Goal: Task Accomplishment & Management: Manage account settings

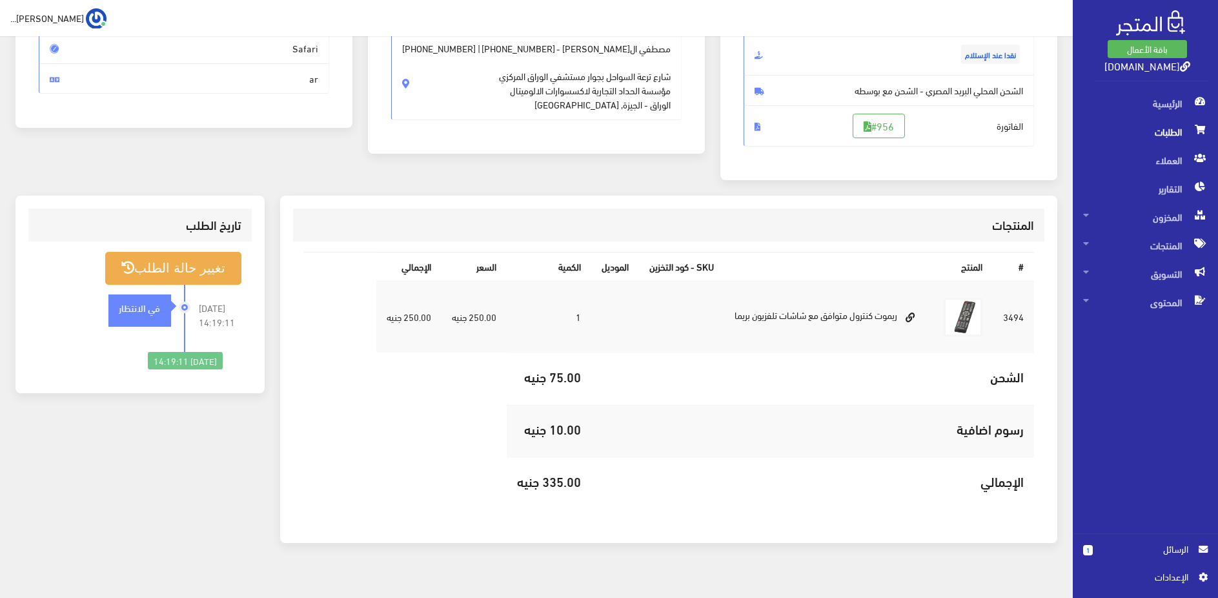
scroll to position [219, 0]
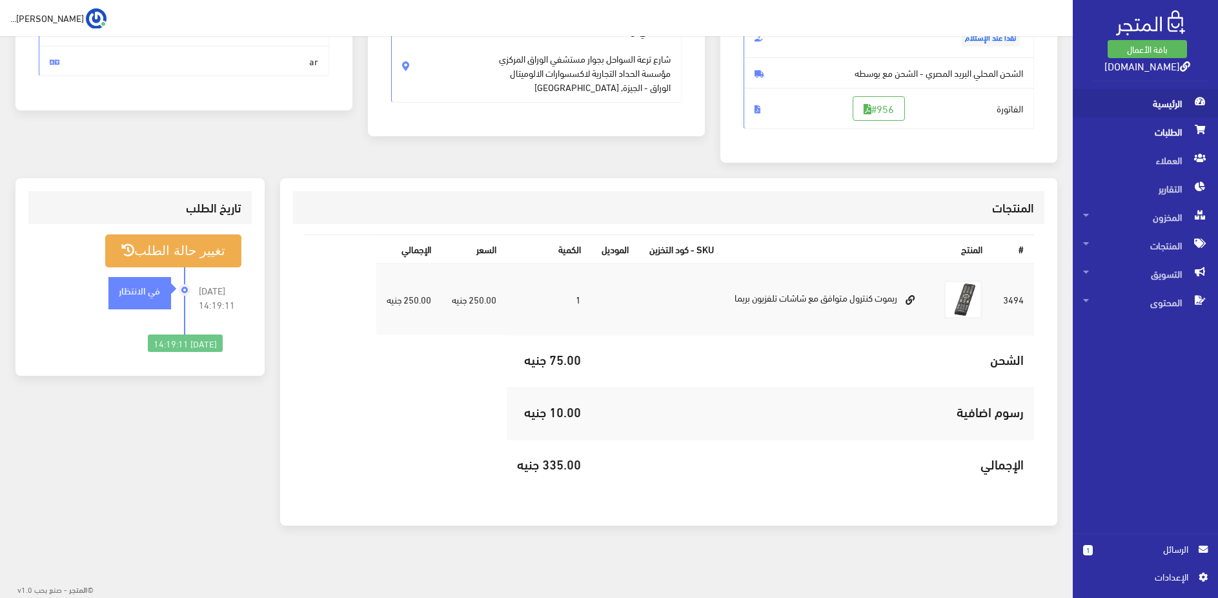
click at [1164, 97] on span "الرئيسية" at bounding box center [1145, 103] width 125 height 28
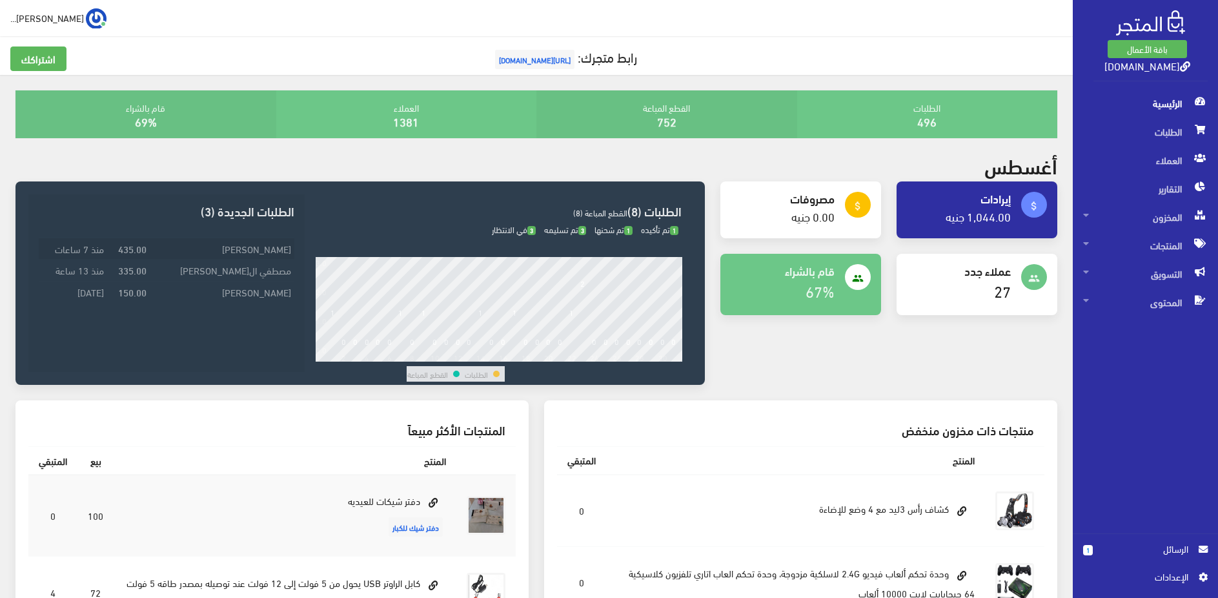
click at [232, 248] on td "[PERSON_NAME]" at bounding box center [222, 248] width 145 height 21
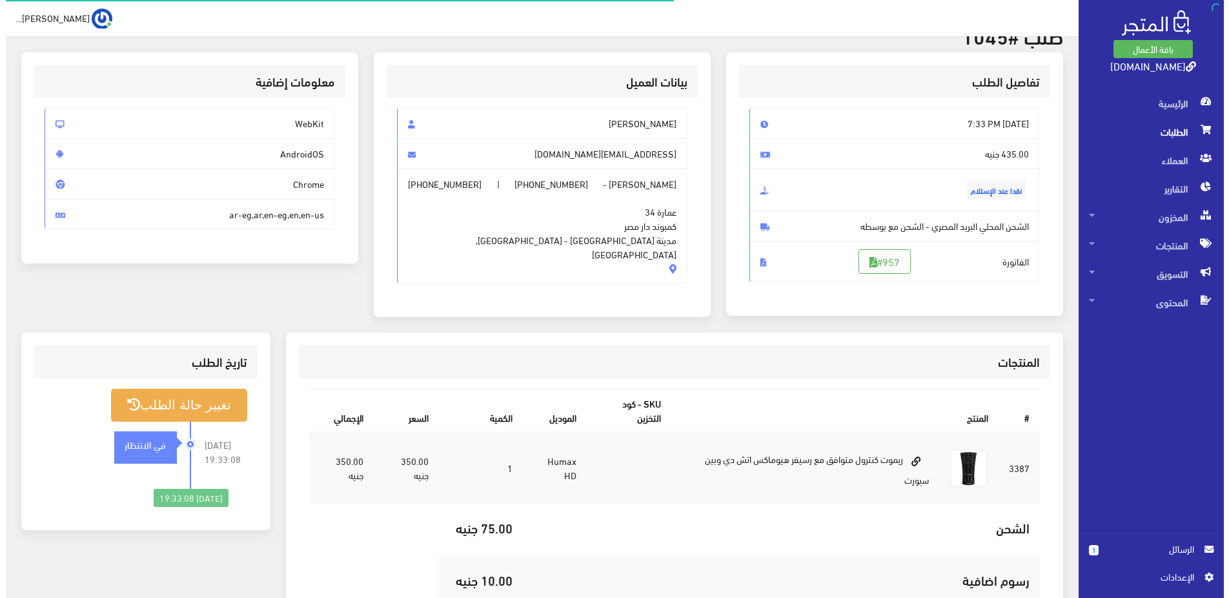
scroll to position [198, 0]
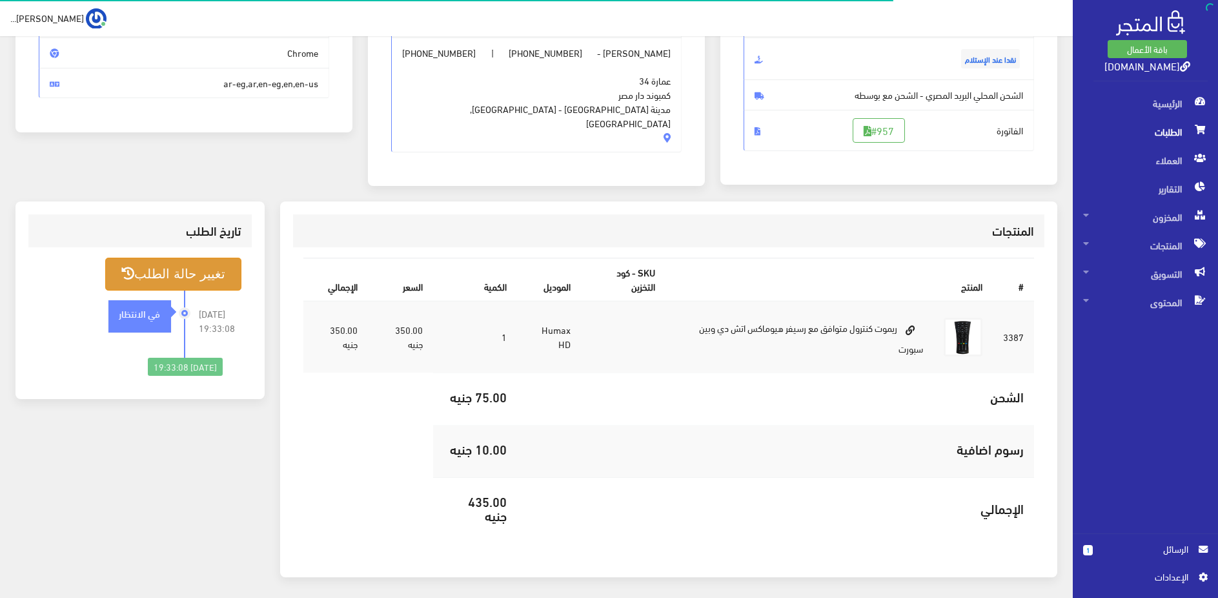
click at [204, 266] on button "تغيير حالة الطلب" at bounding box center [173, 274] width 136 height 33
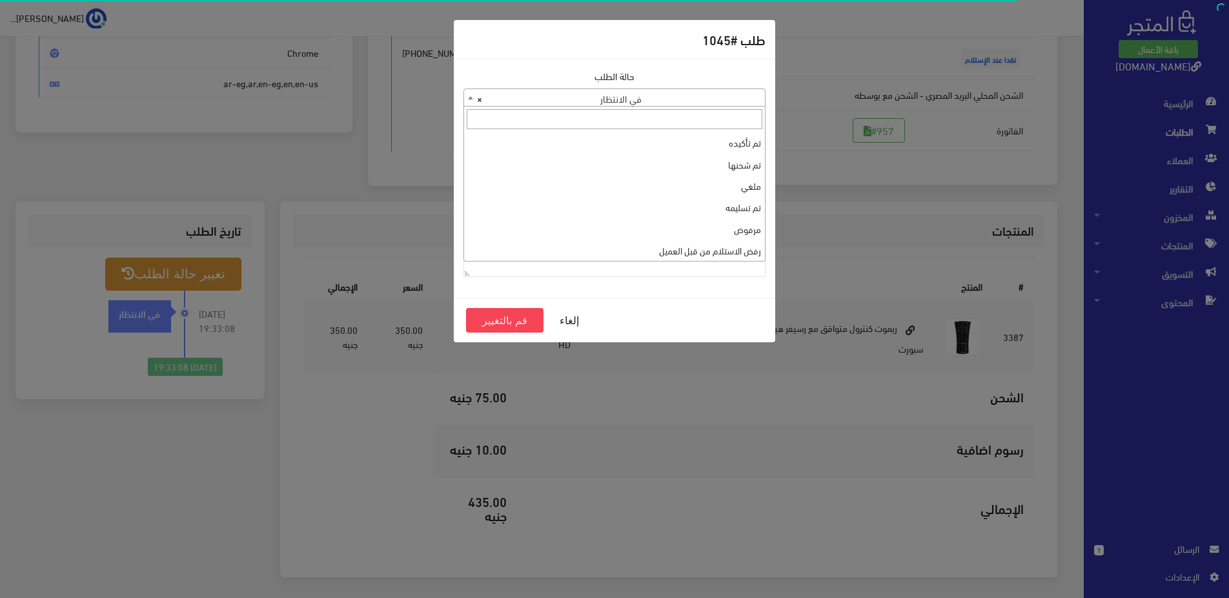
click at [664, 97] on span "× في الانتظار" at bounding box center [614, 98] width 301 height 18
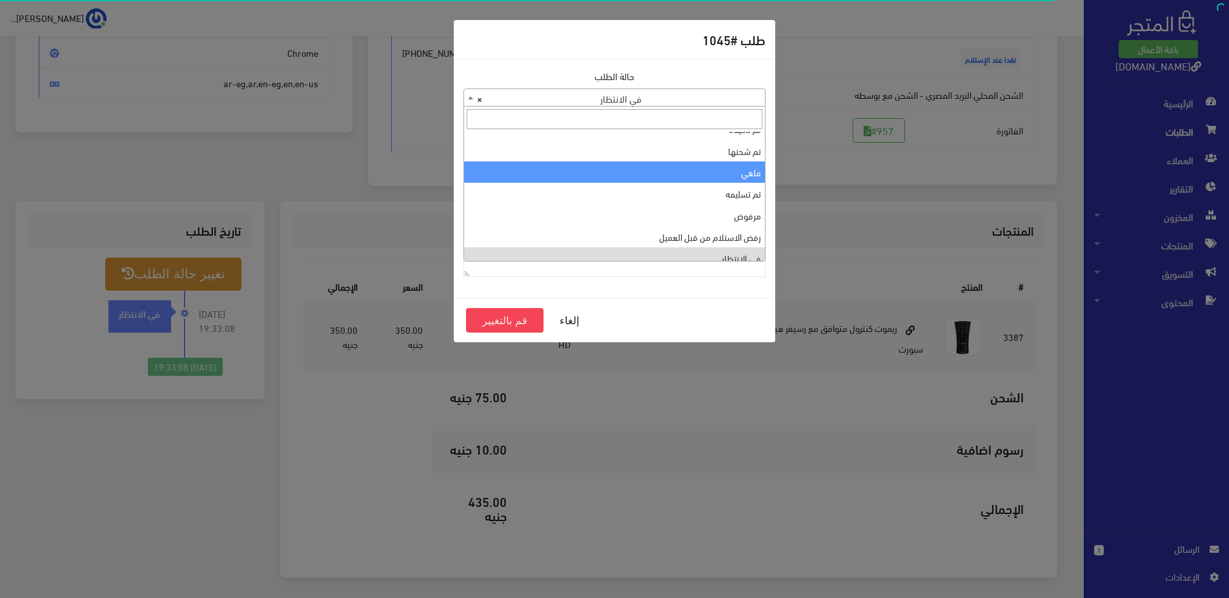
scroll to position [0, 0]
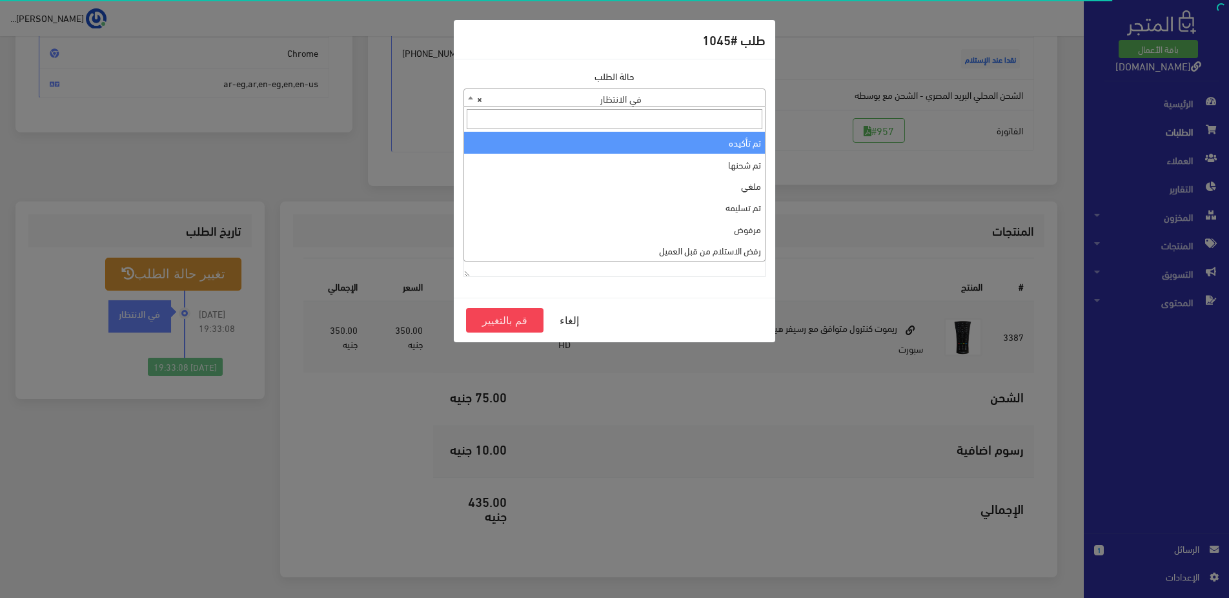
select select "1"
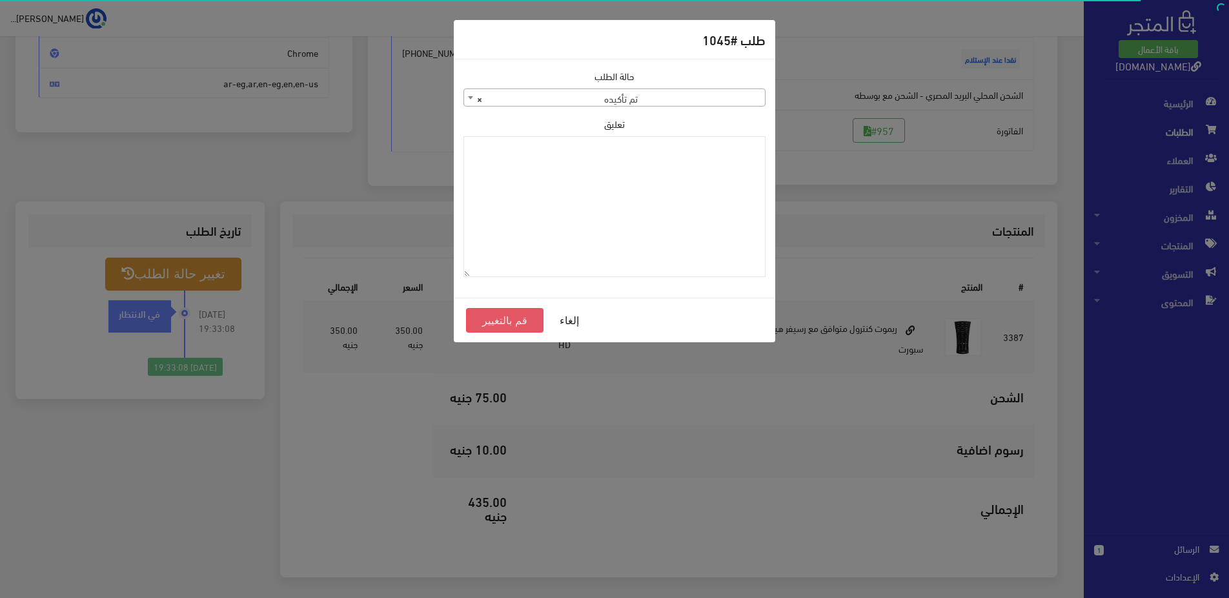
click at [502, 314] on button "قم بالتغيير" at bounding box center [504, 320] width 77 height 25
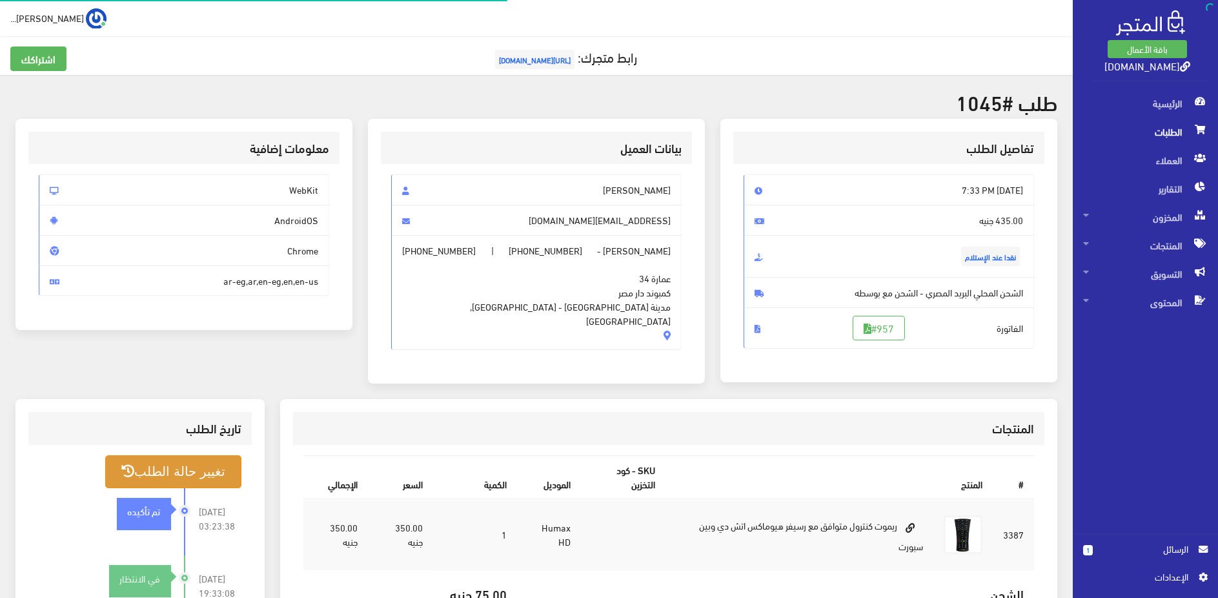
click at [196, 456] on button "تغيير حالة الطلب" at bounding box center [173, 471] width 136 height 33
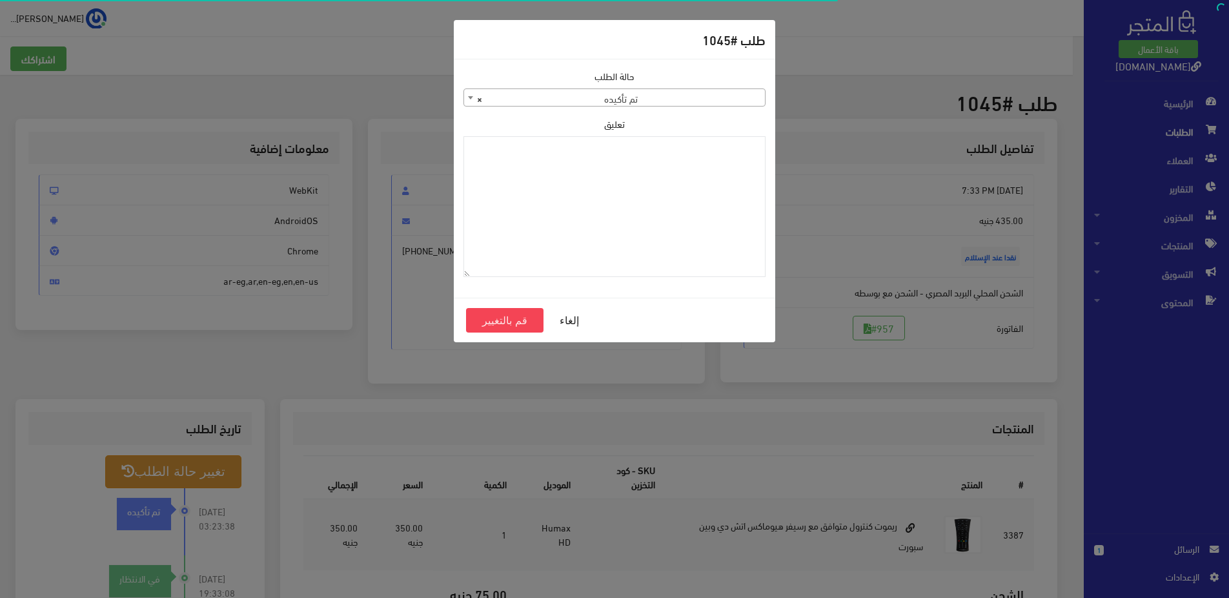
click at [717, 86] on div "حالة الطلب تم تأكيده تم شحنها ملغي تم تسليمه مرفوض رفض الاستلام من قبل العميل ف…" at bounding box center [615, 87] width 302 height 37
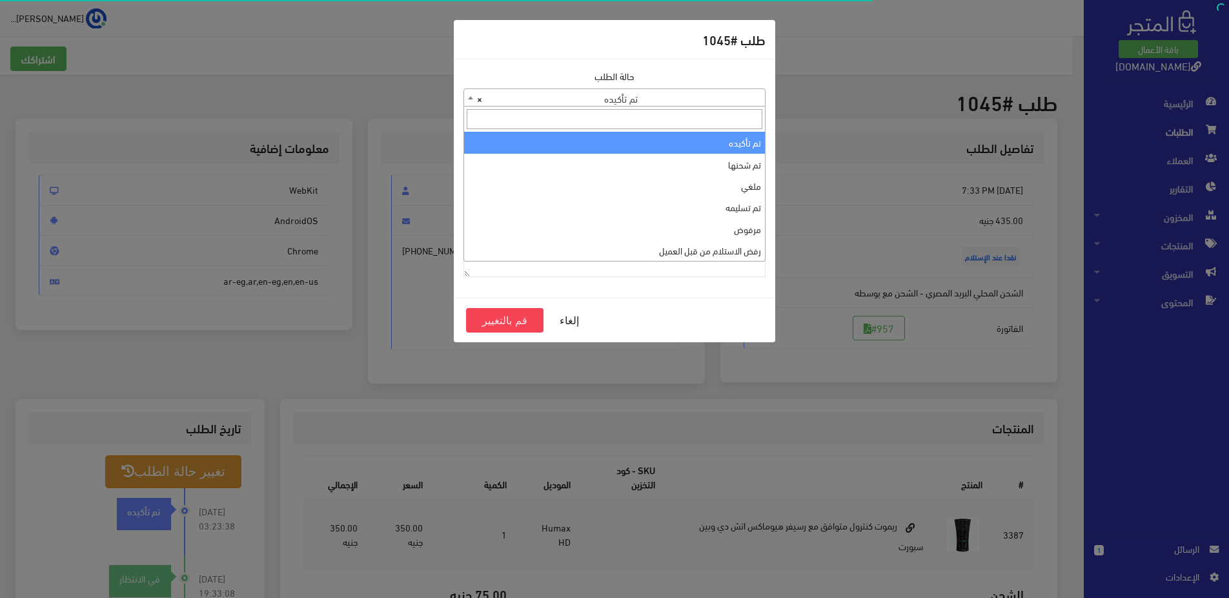
click at [719, 92] on span "× تم تأكيده" at bounding box center [614, 98] width 301 height 18
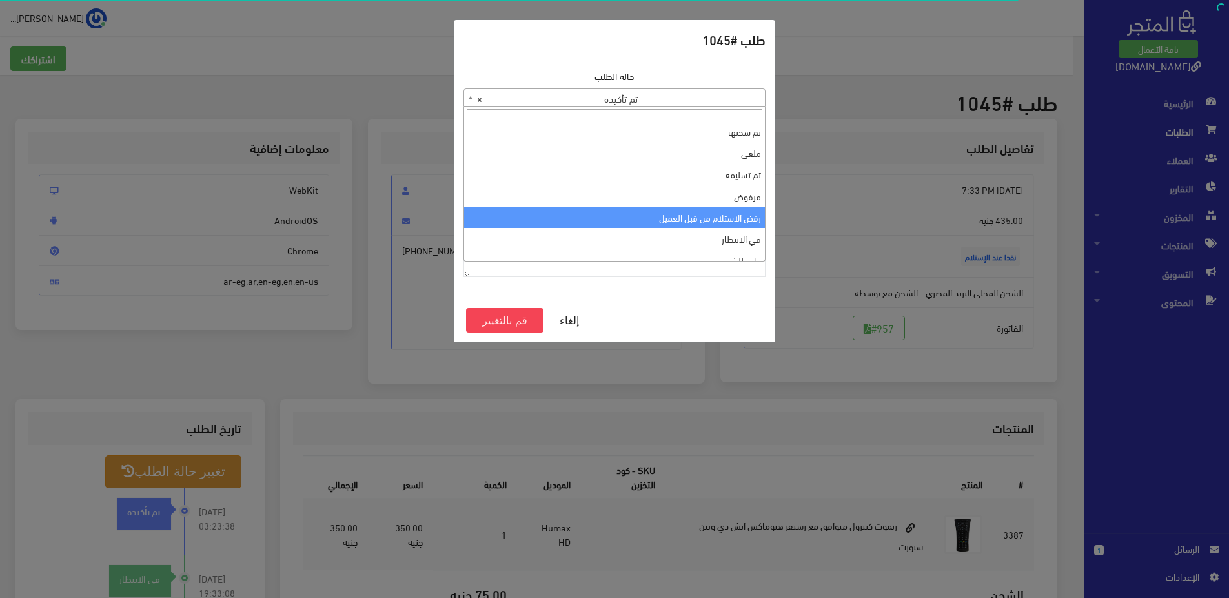
scroll to position [43, 0]
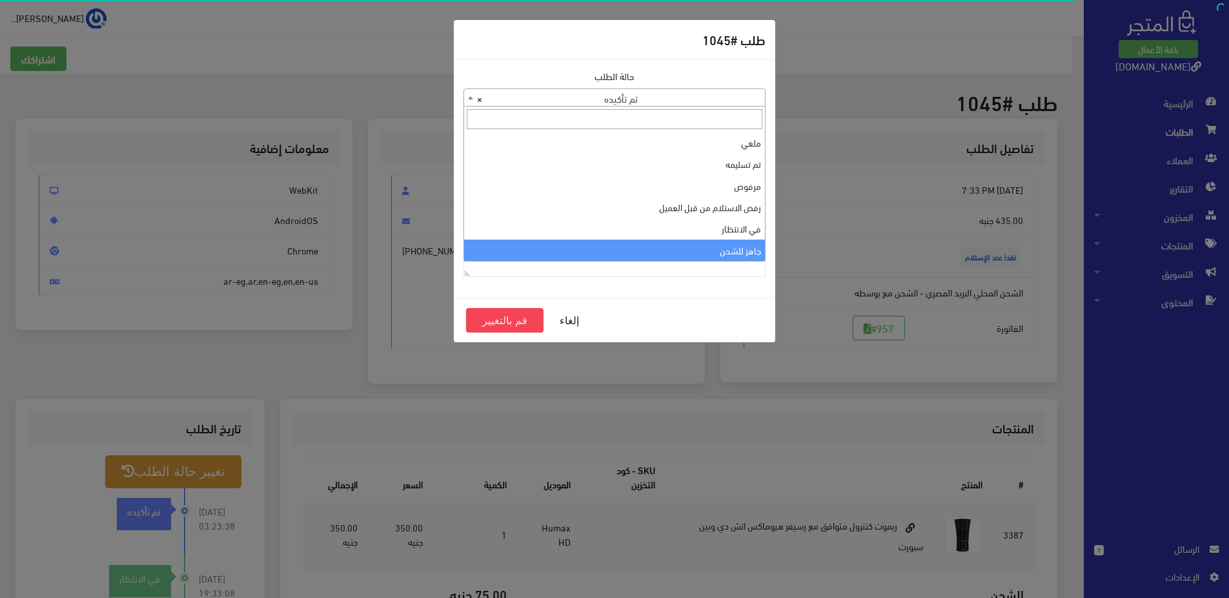
select select "13"
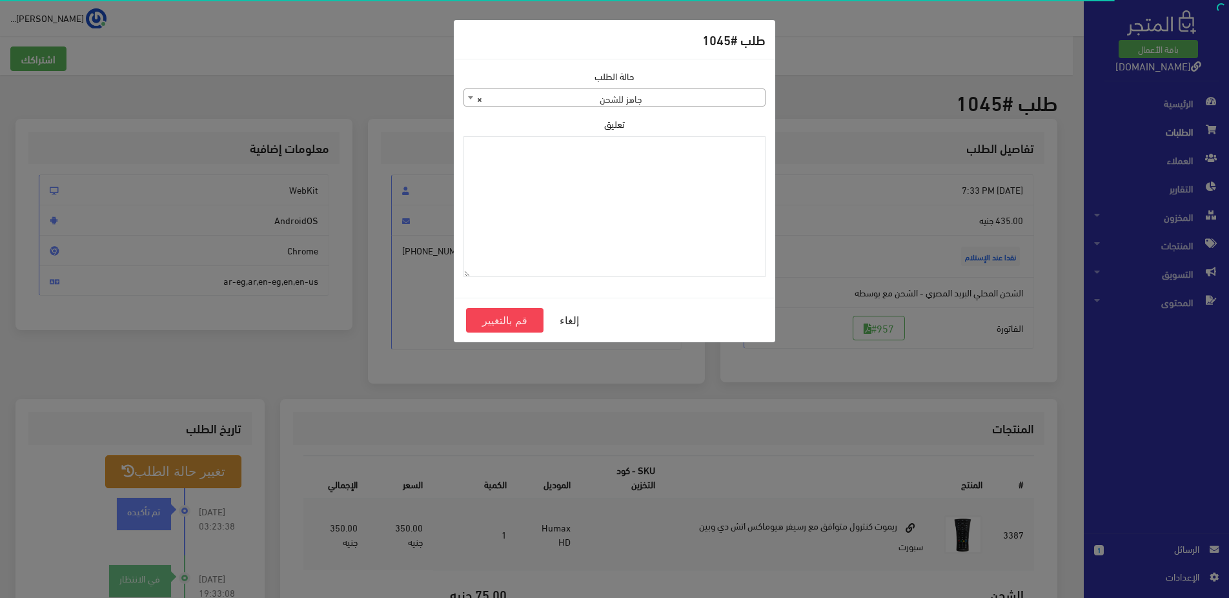
drag, startPoint x: 493, startPoint y: 363, endPoint x: 494, endPoint y: 337, distance: 25.9
click at [494, 359] on div "طلب #1045 حالة الطلب تم تأكيده تم شحنها ملغي تم تسليمه مرفوض رفض الاستلام من قب…" at bounding box center [614, 299] width 1229 height 598
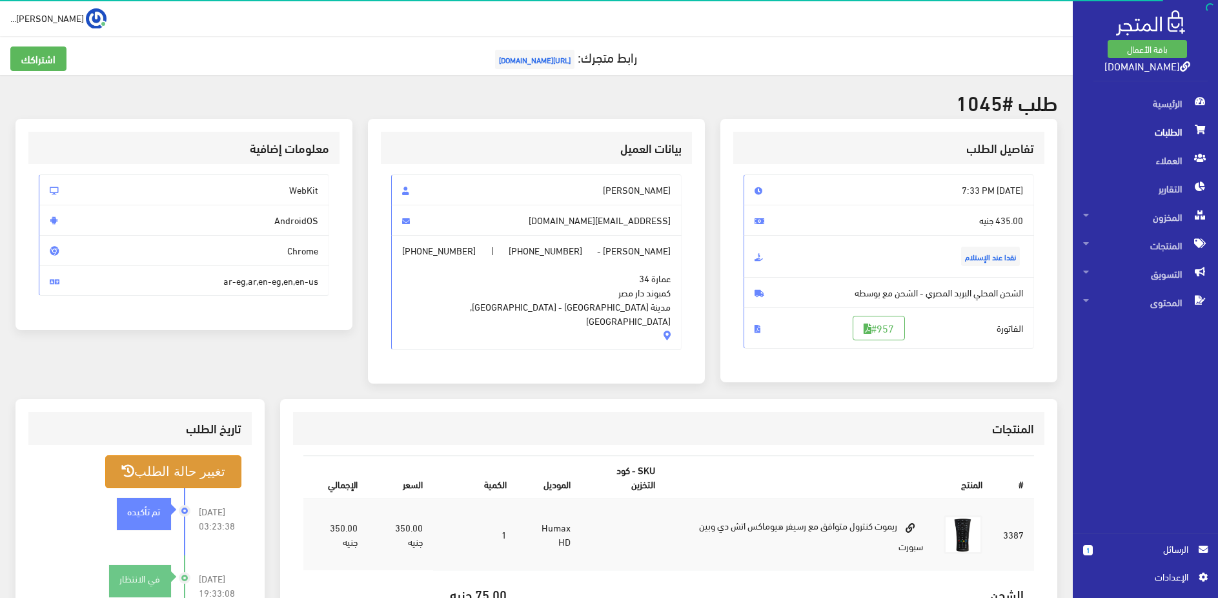
click at [232, 471] on button "تغيير حالة الطلب" at bounding box center [173, 471] width 136 height 33
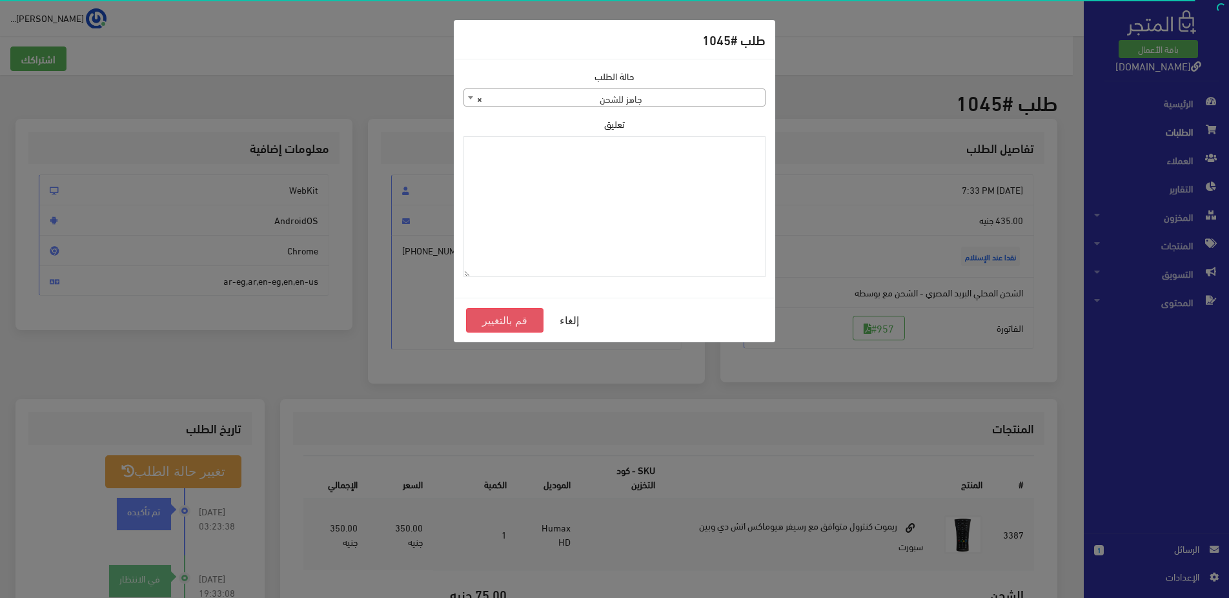
click at [513, 316] on button "قم بالتغيير" at bounding box center [504, 320] width 77 height 25
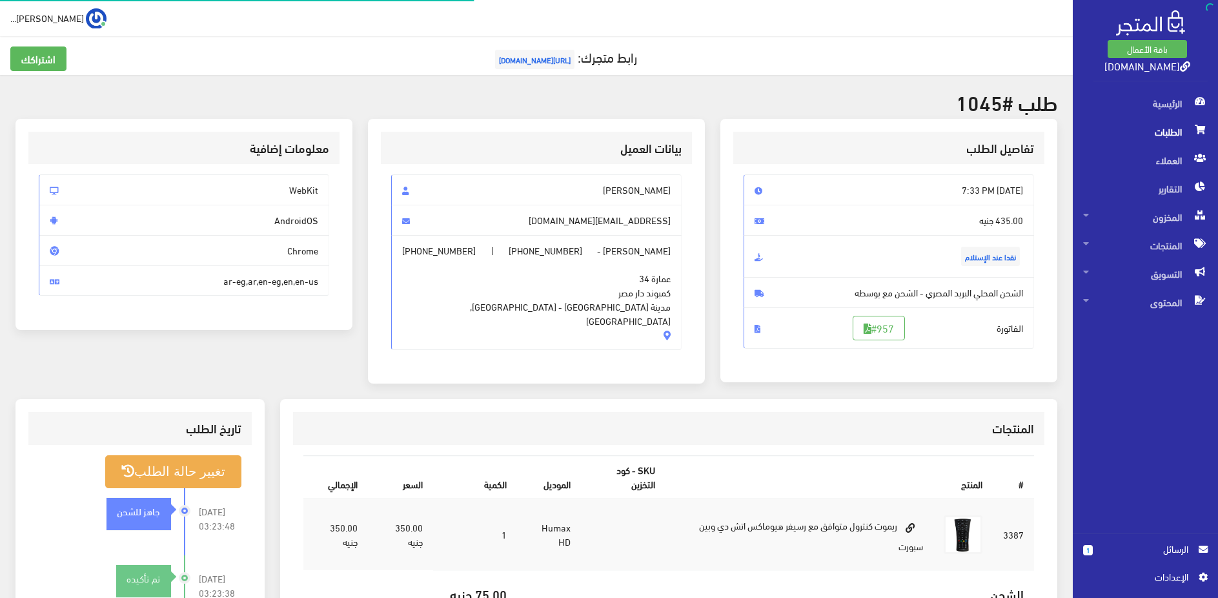
click at [1152, 132] on span "الطلبات" at bounding box center [1145, 131] width 125 height 28
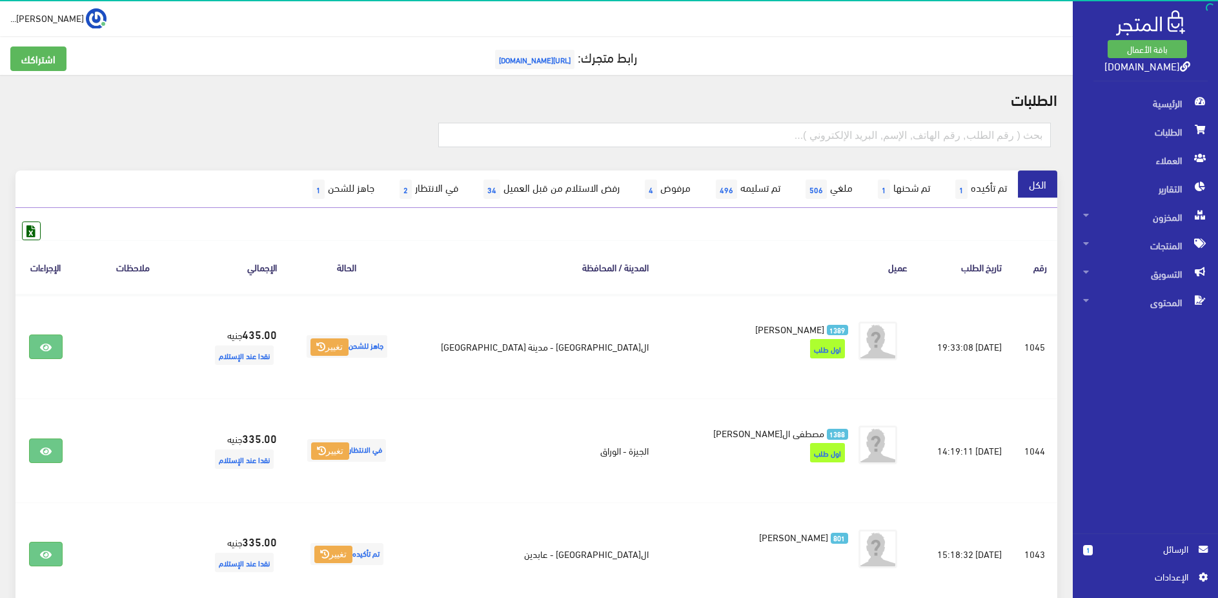
click at [828, 243] on th "عميل" at bounding box center [788, 267] width 259 height 54
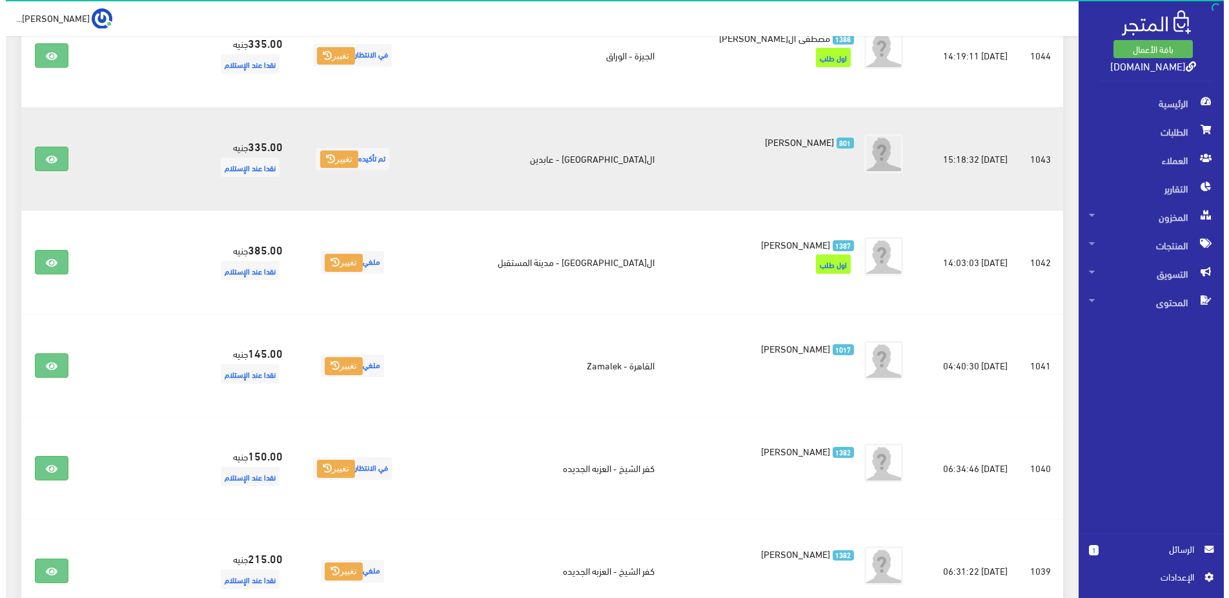
scroll to position [461, 0]
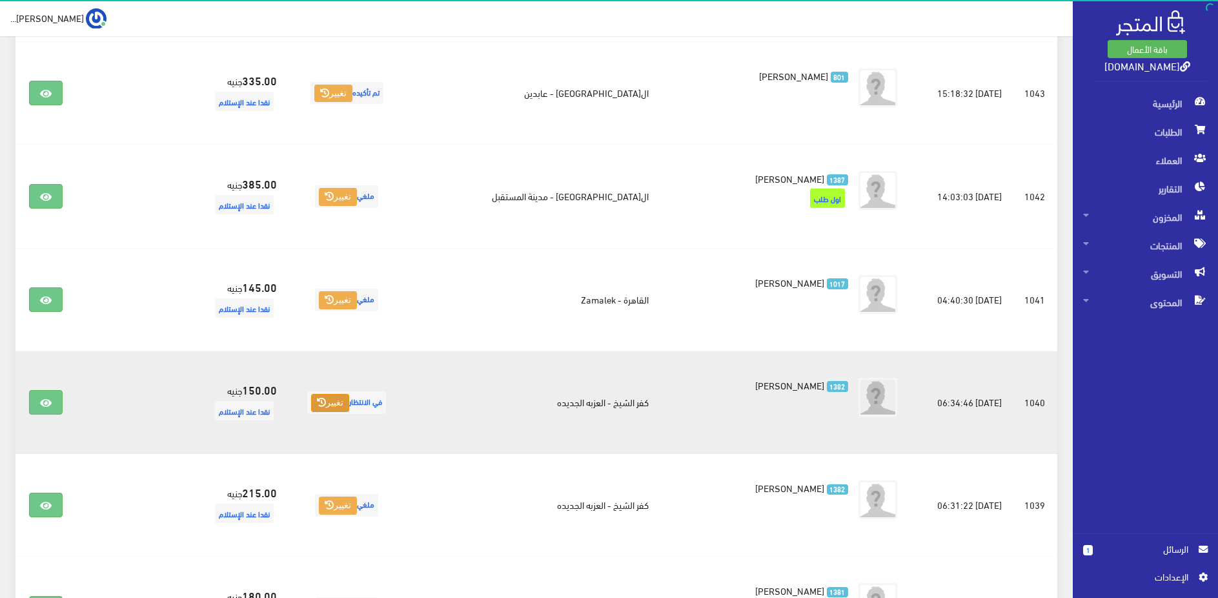
click at [349, 400] on button "تغيير" at bounding box center [330, 403] width 38 height 18
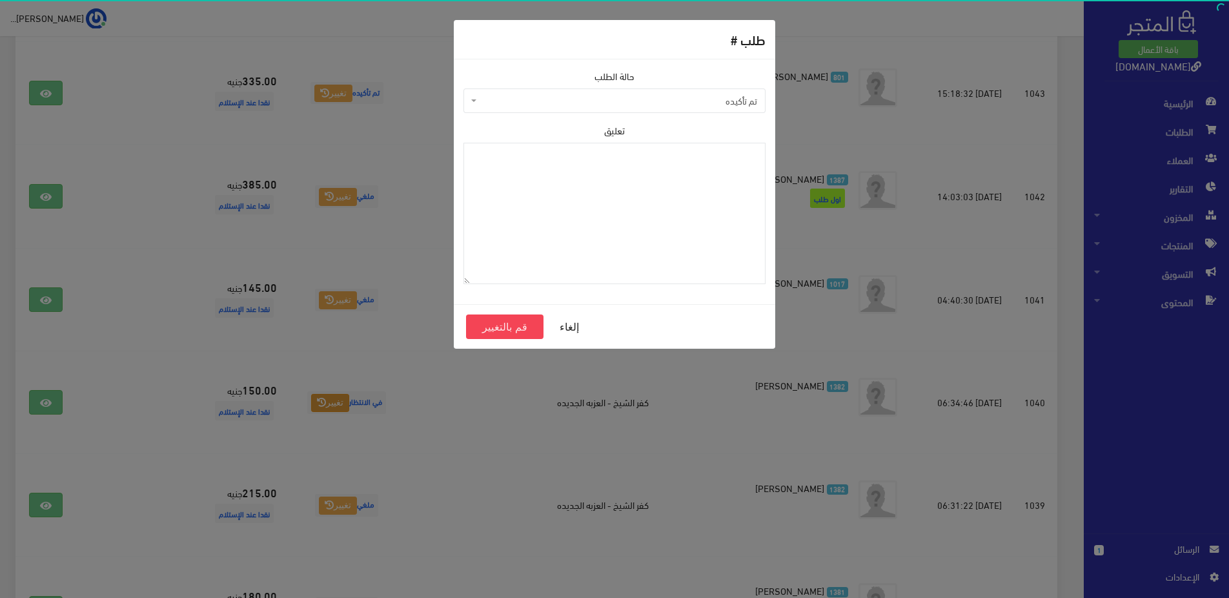
click at [671, 117] on div "حالة الطلب تم تأكيده تم شحنها ملغي تم تسليمه مرفوض رفض الاستلام من قبل العميل ف…" at bounding box center [615, 181] width 318 height 225
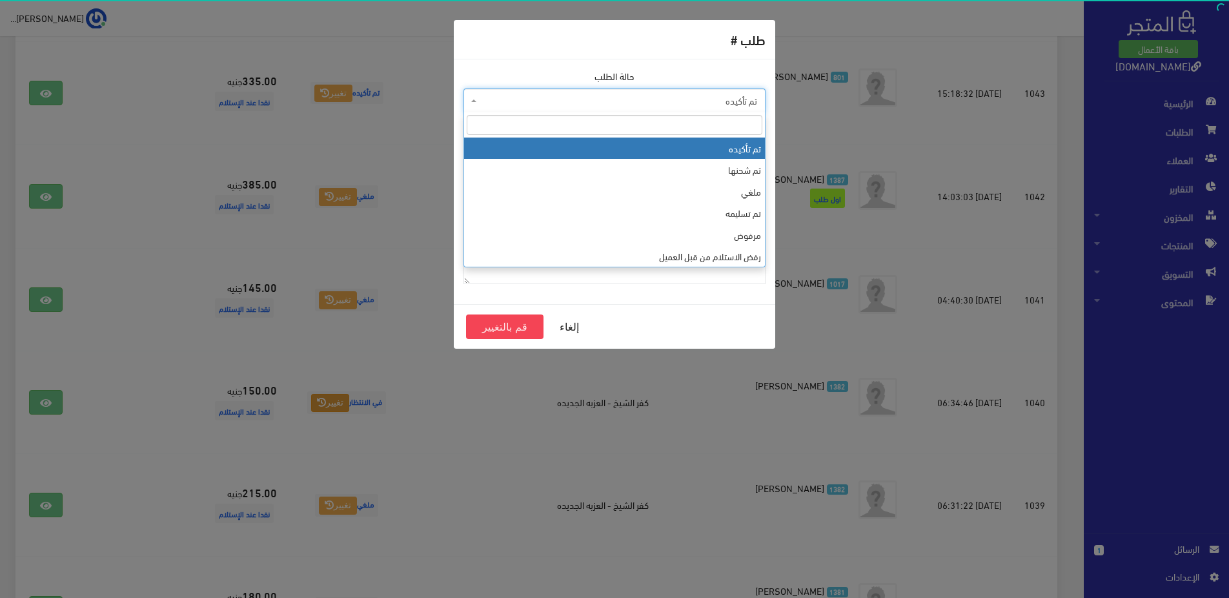
click at [690, 107] on span "تم تأكيده" at bounding box center [619, 100] width 278 height 13
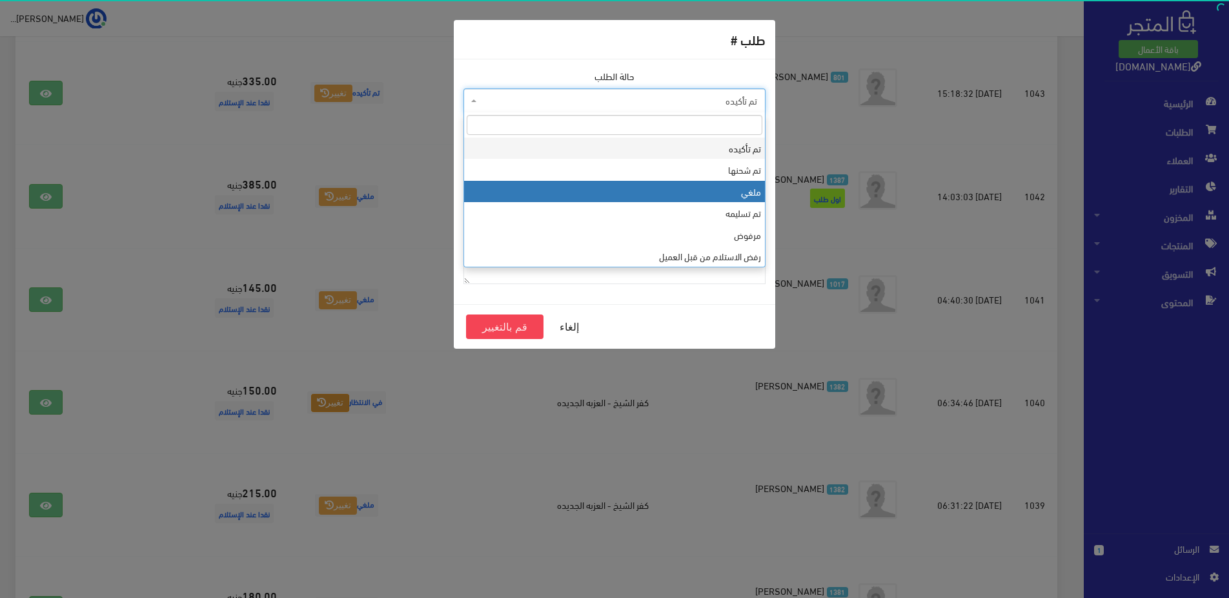
select select "3"
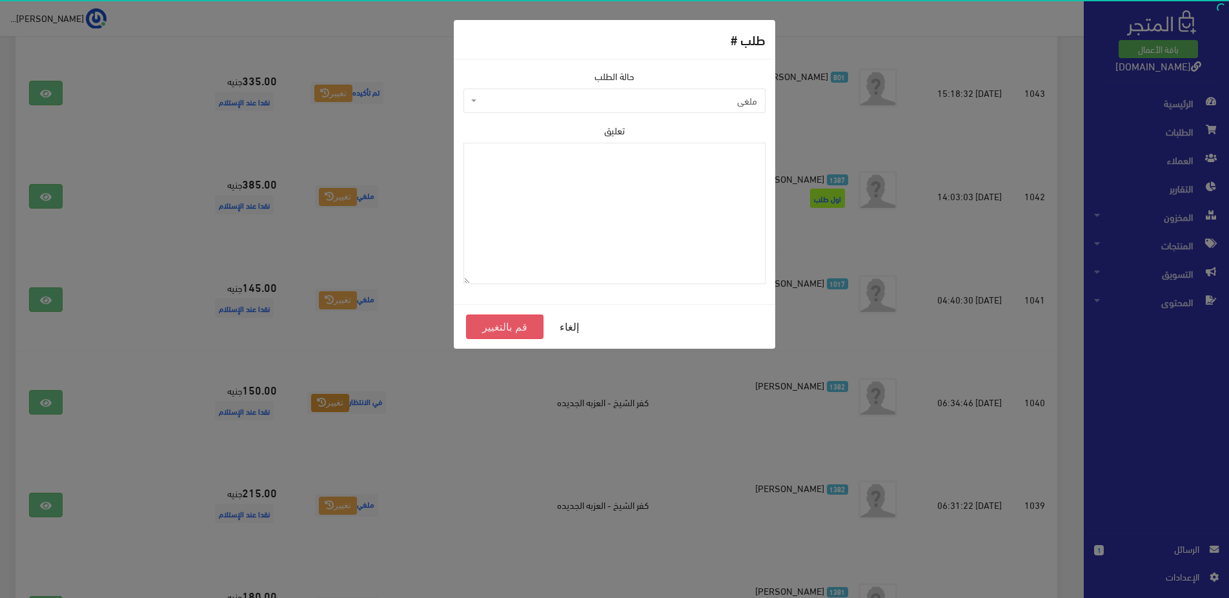
click at [531, 321] on button "قم بالتغيير" at bounding box center [504, 326] width 77 height 25
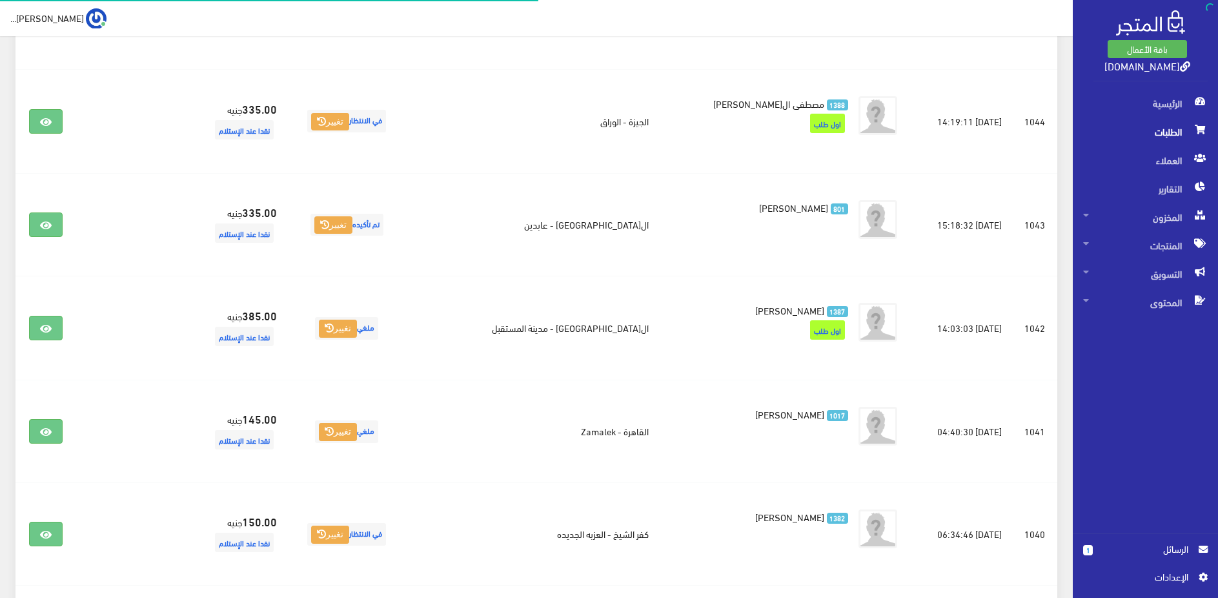
scroll to position [395, 0]
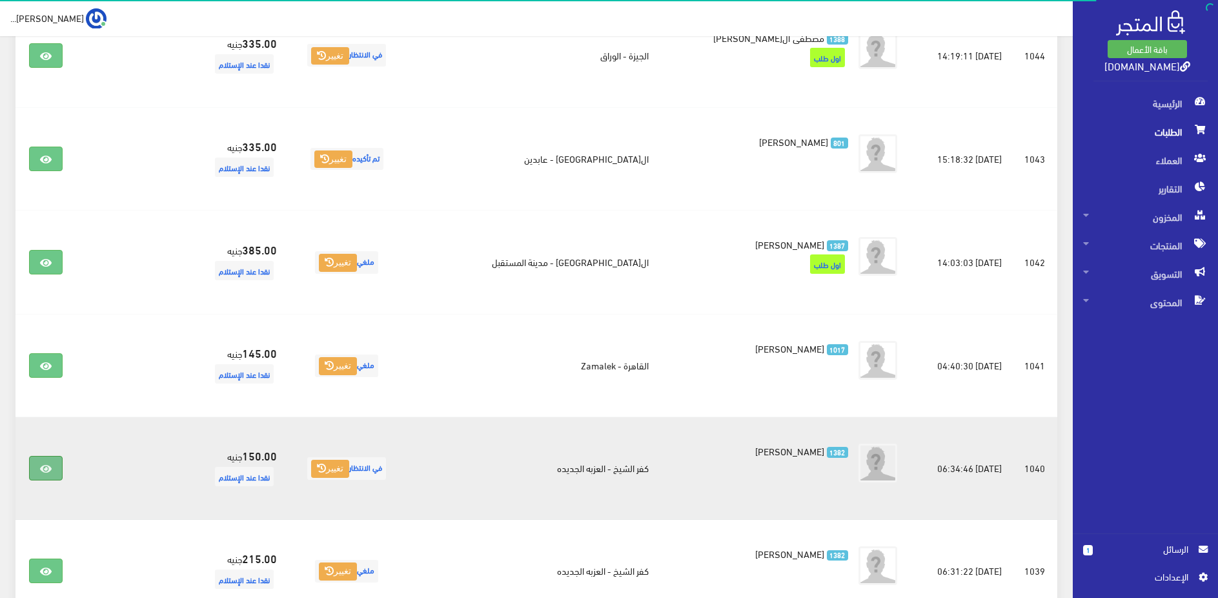
click at [38, 469] on link at bounding box center [46, 468] width 34 height 25
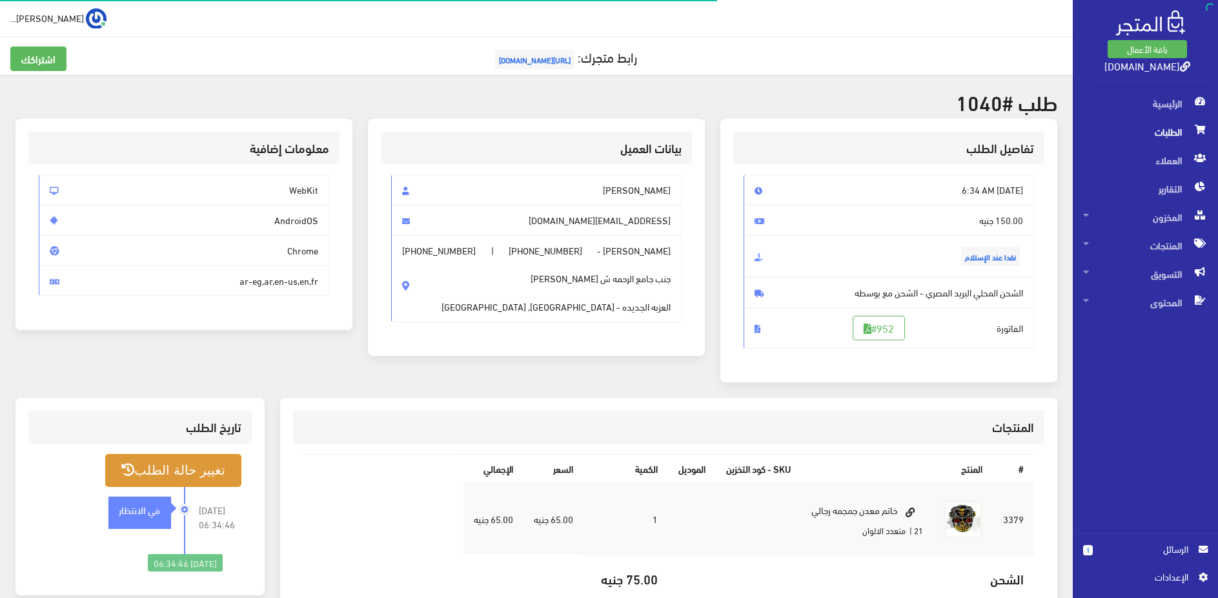
click at [151, 471] on button "تغيير حالة الطلب" at bounding box center [173, 470] width 136 height 33
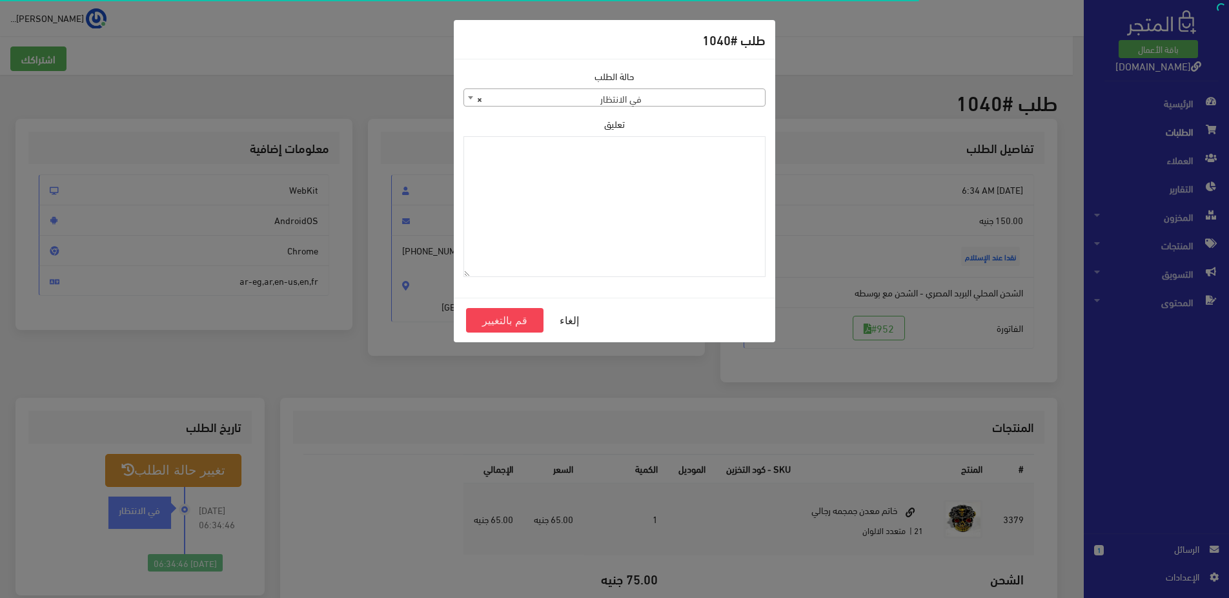
click at [619, 92] on span "× في الانتظار" at bounding box center [614, 98] width 301 height 18
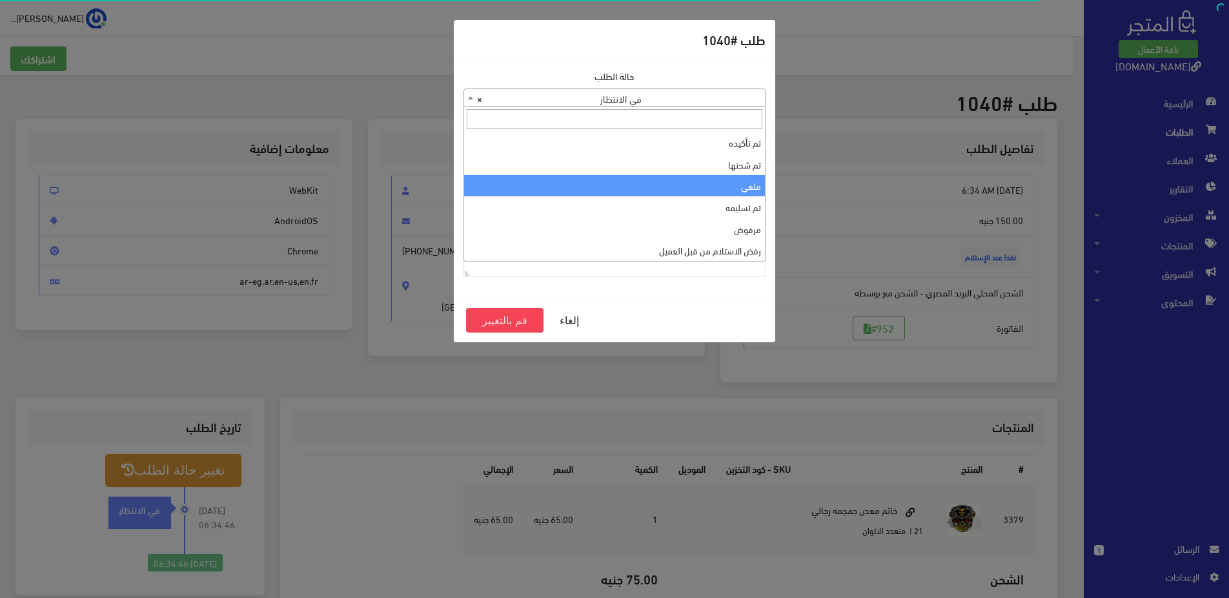
select select "3"
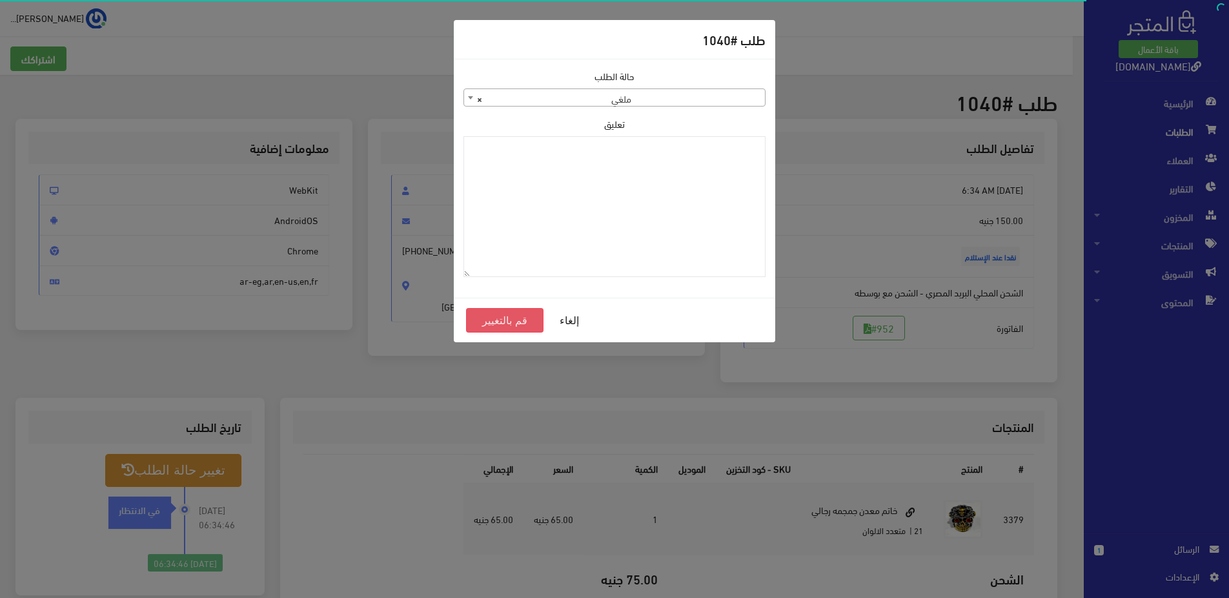
click at [503, 319] on button "قم بالتغيير" at bounding box center [504, 320] width 77 height 25
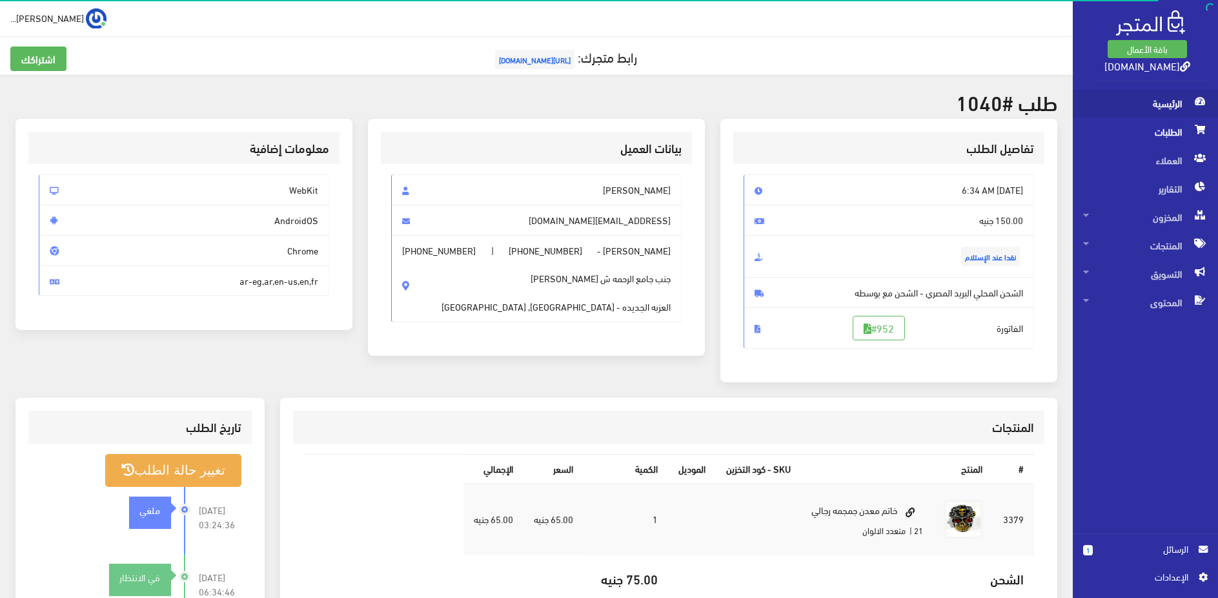
click at [1173, 106] on span "الرئيسية" at bounding box center [1145, 103] width 125 height 28
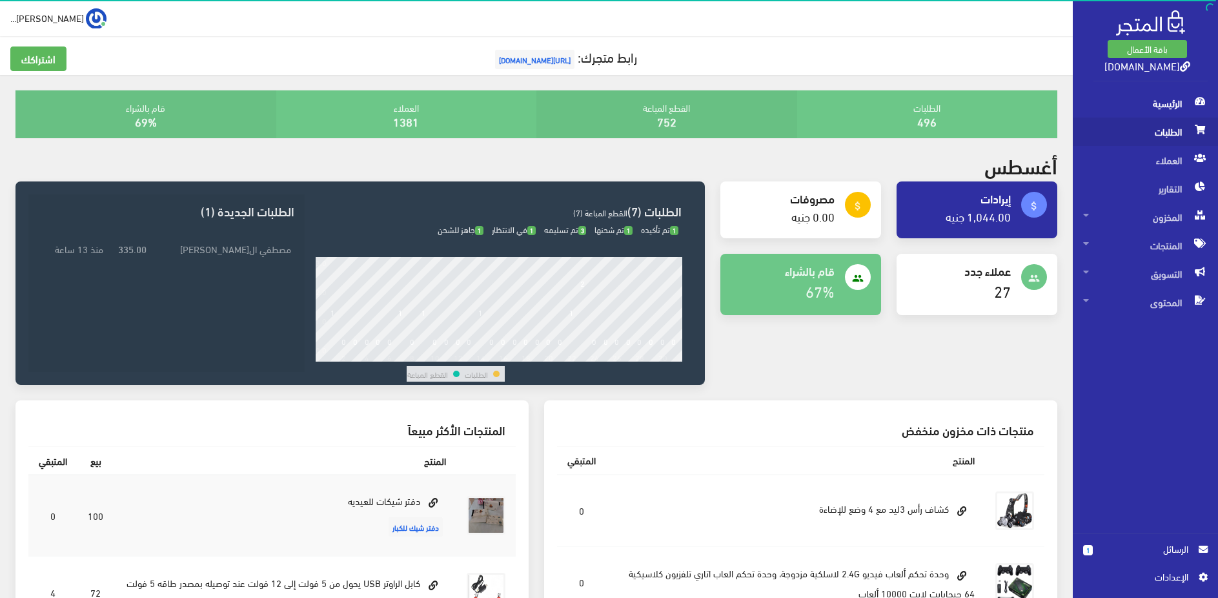
click at [1142, 123] on span "الطلبات" at bounding box center [1145, 131] width 125 height 28
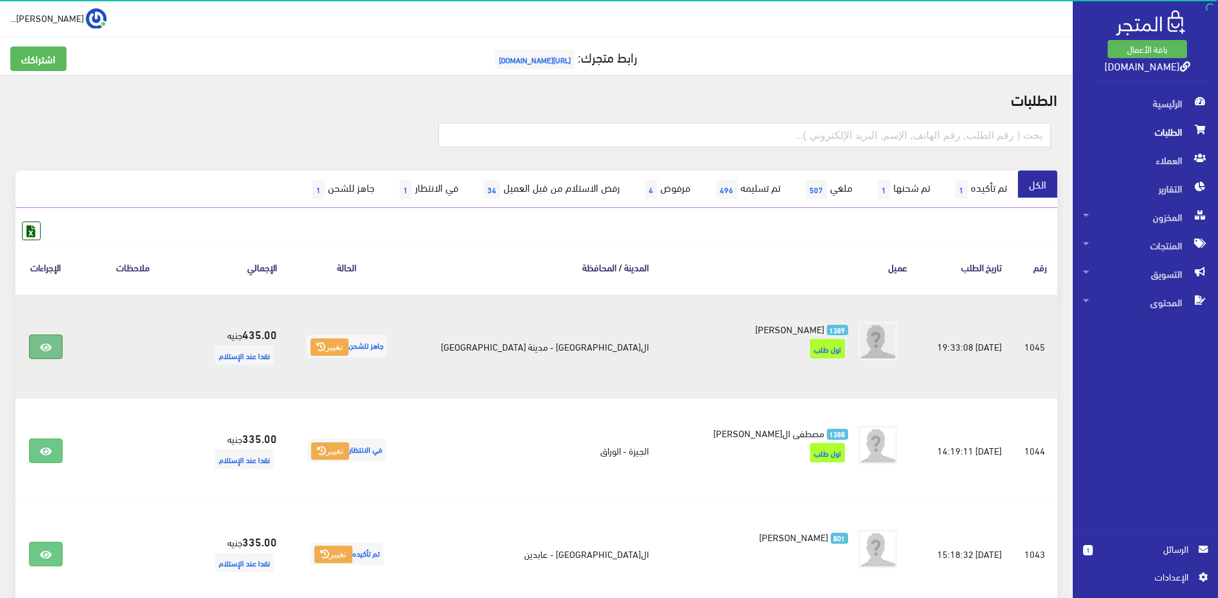
click at [49, 347] on icon at bounding box center [46, 347] width 12 height 10
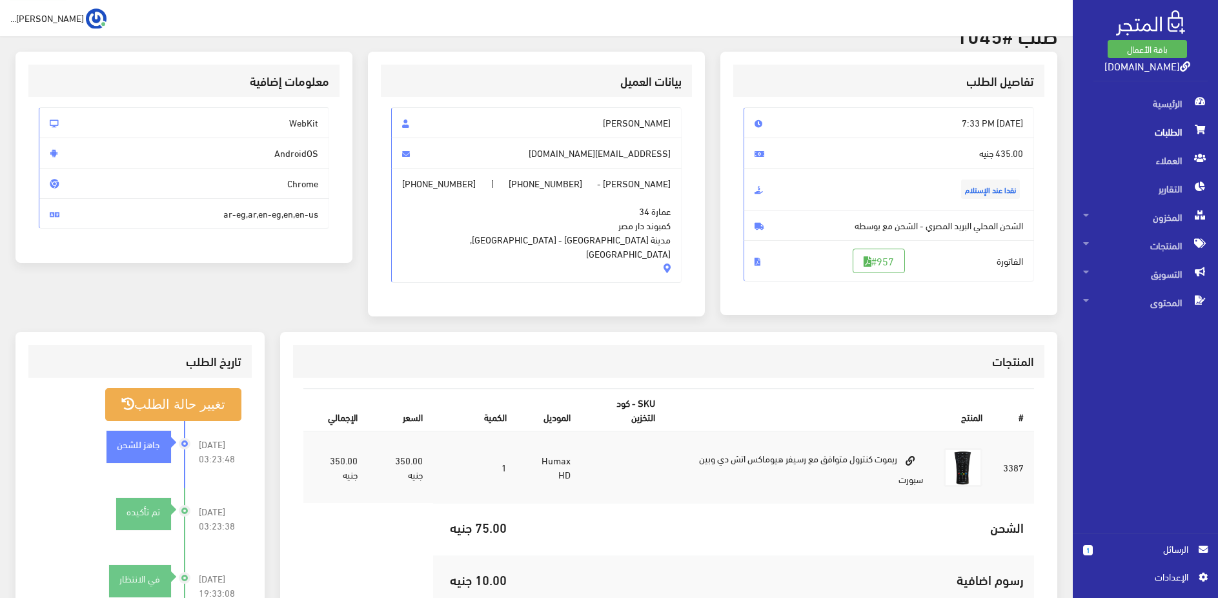
scroll to position [66, 0]
drag, startPoint x: 512, startPoint y: 184, endPoint x: 568, endPoint y: 189, distance: 56.3
click at [568, 189] on span "أحمد عبدالله عبدالحميد - +201091772945 | +201018588581 عمارة 34 كمبوند دار مصر …" at bounding box center [536, 226] width 290 height 115
copy span "01091772945"
drag, startPoint x: 411, startPoint y: 181, endPoint x: 472, endPoint y: 181, distance: 61.3
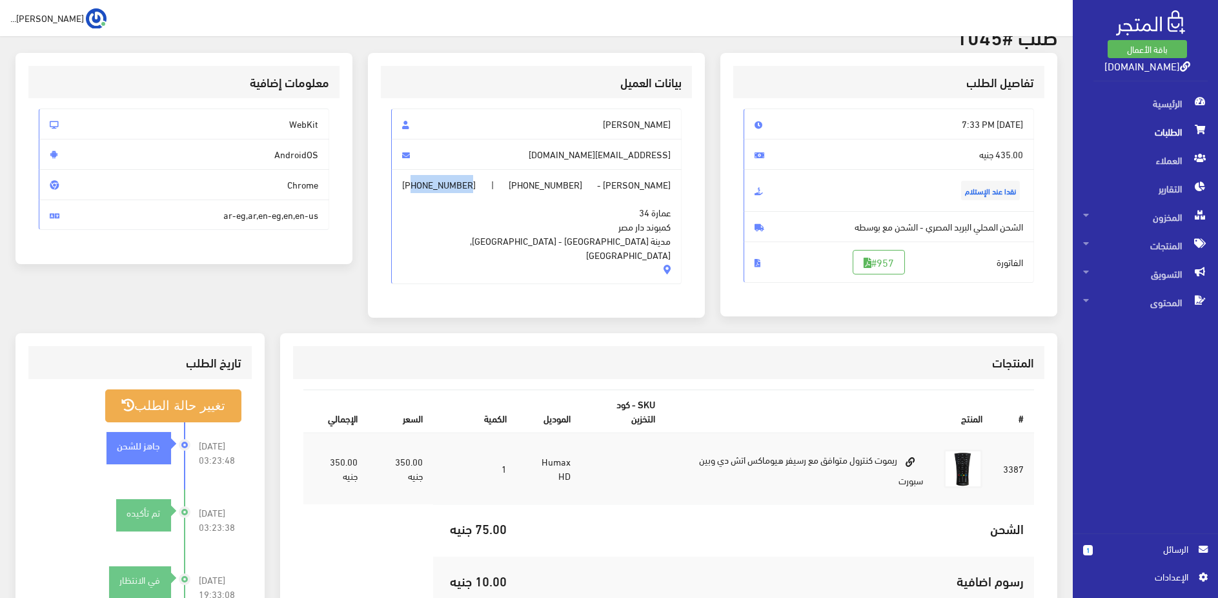
click at [472, 181] on span "أحمد عبدالله عبدالحميد - +201091772945 | +201018588581 عمارة 34 كمبوند دار مصر …" at bounding box center [536, 226] width 290 height 115
copy span "01018588581"
drag, startPoint x: 515, startPoint y: 183, endPoint x: 532, endPoint y: 183, distance: 17.4
click at [546, 181] on span "+201091772945" at bounding box center [546, 185] width 74 height 14
drag, startPoint x: 511, startPoint y: 186, endPoint x: 569, endPoint y: 186, distance: 58.1
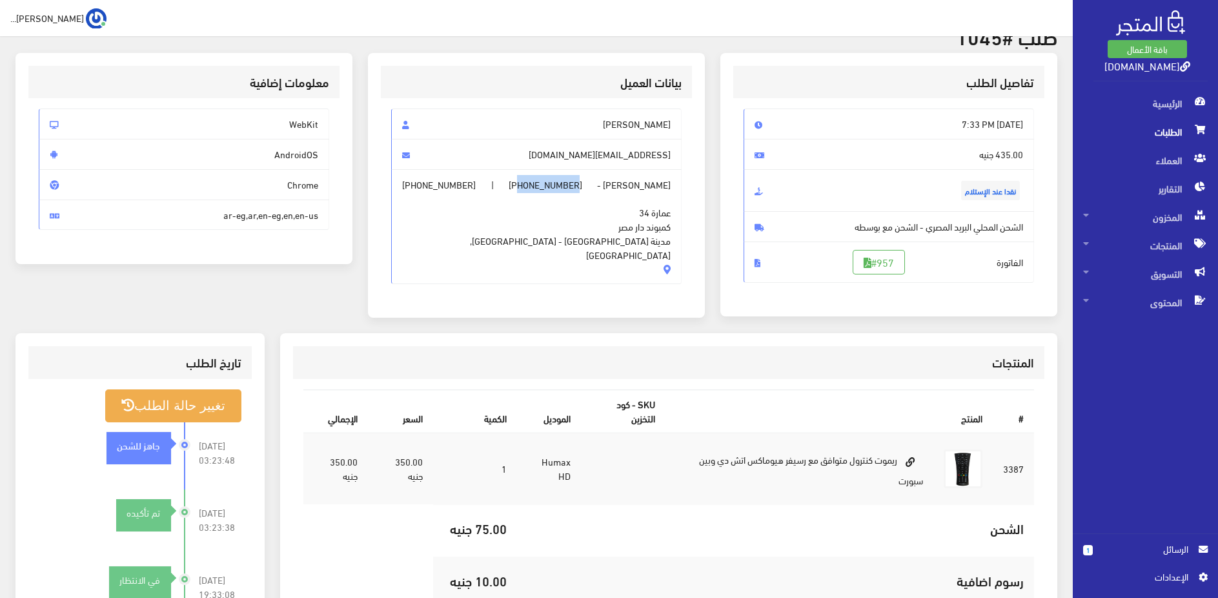
click at [569, 186] on span "أحمد عبدالله عبدالحميد - +201091772945 | +201018588581 عمارة 34 كمبوند دار مصر …" at bounding box center [536, 226] width 290 height 115
copy span "01091772945"
click at [1154, 132] on span "الطلبات" at bounding box center [1145, 131] width 125 height 28
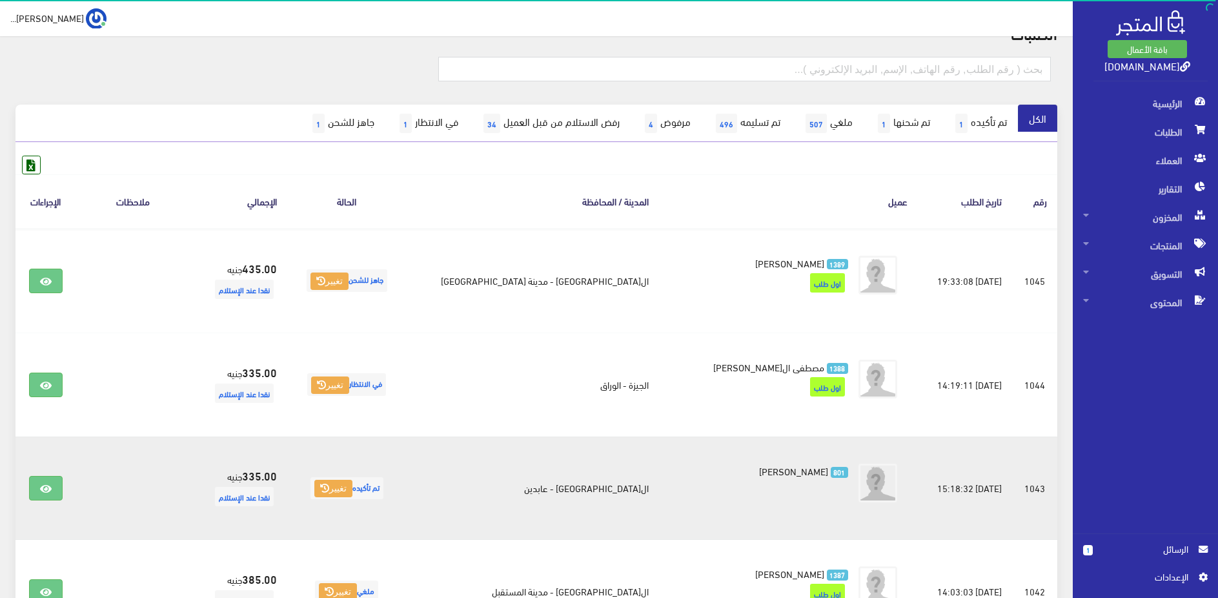
scroll to position [198, 0]
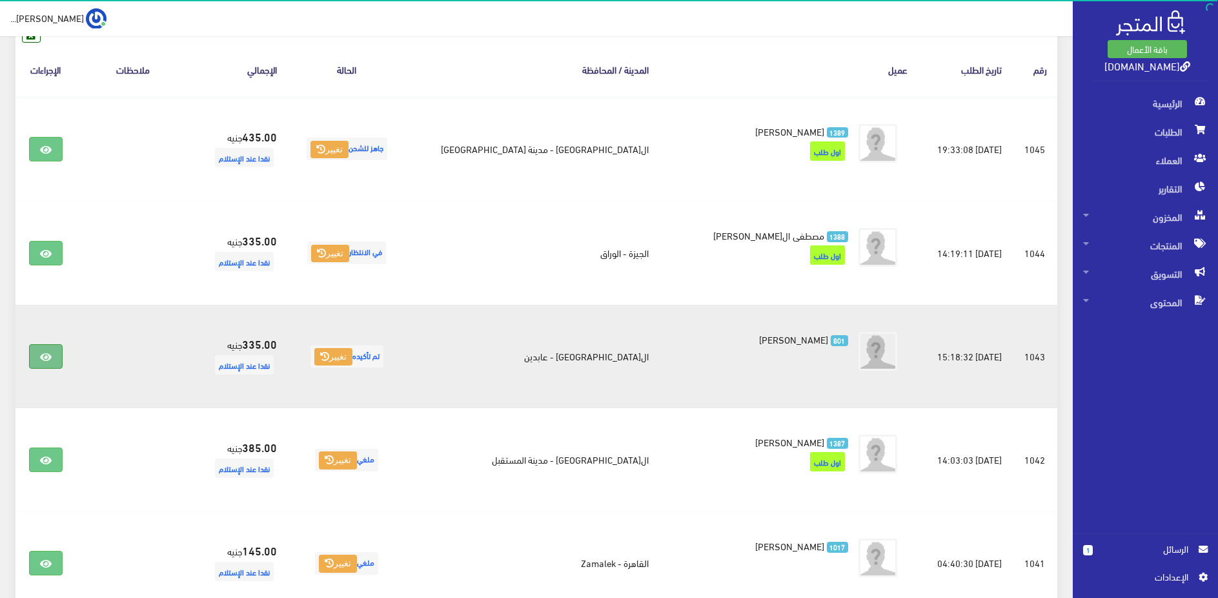
click at [48, 355] on icon at bounding box center [46, 357] width 12 height 10
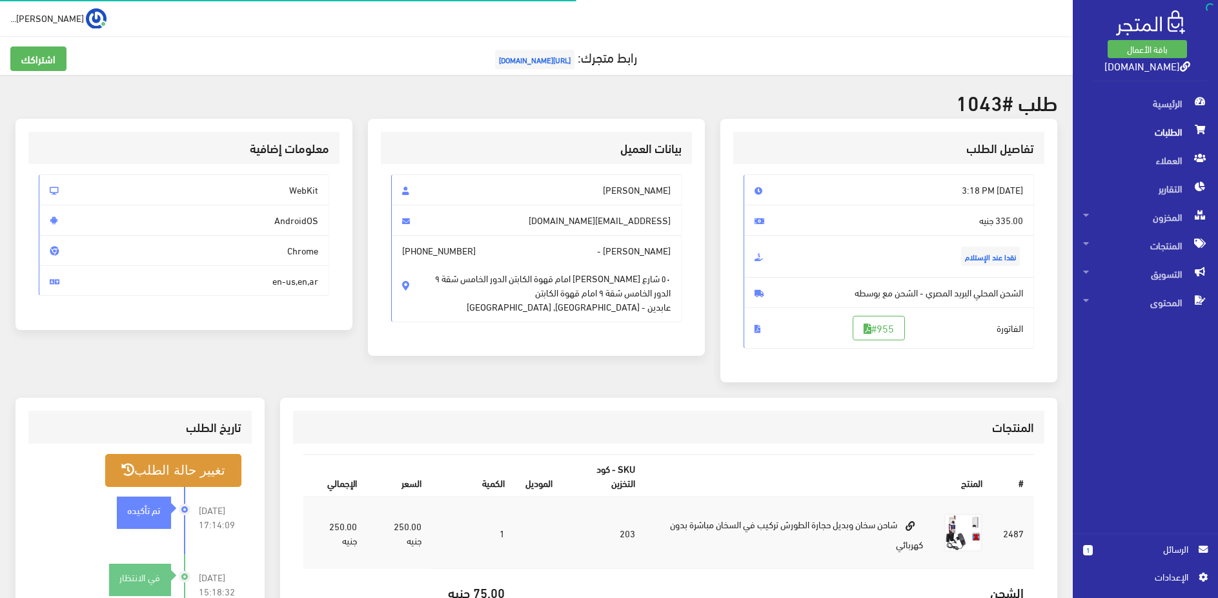
click at [221, 470] on button "تغيير حالة الطلب" at bounding box center [173, 470] width 136 height 33
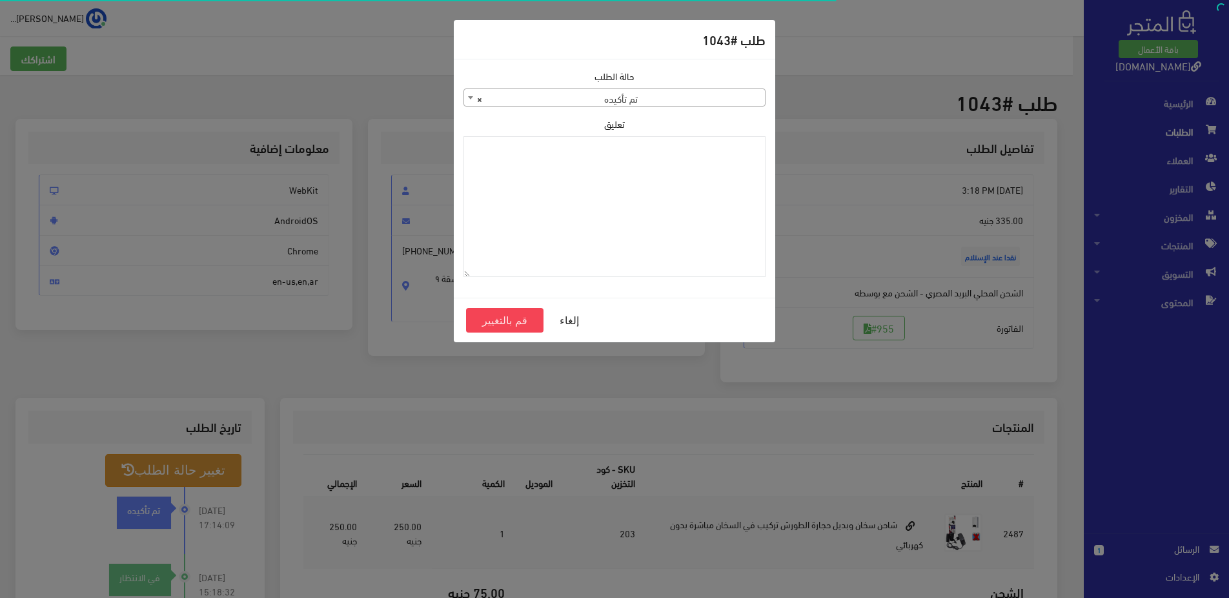
click at [700, 105] on span "× تم تأكيده" at bounding box center [614, 98] width 301 height 18
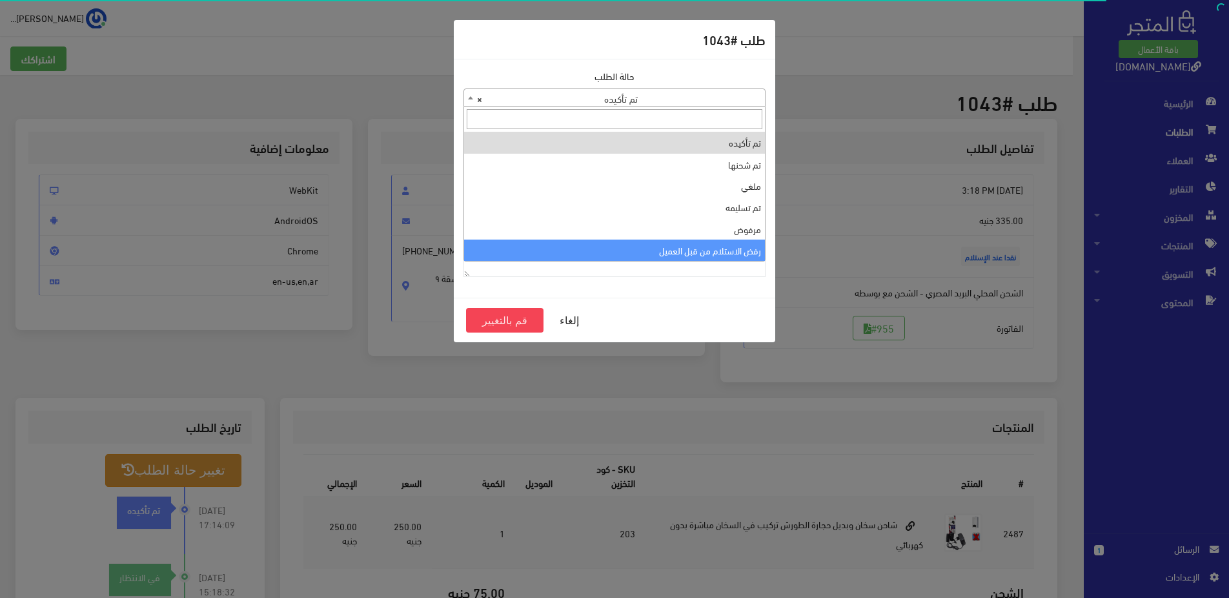
scroll to position [43, 0]
select select "13"
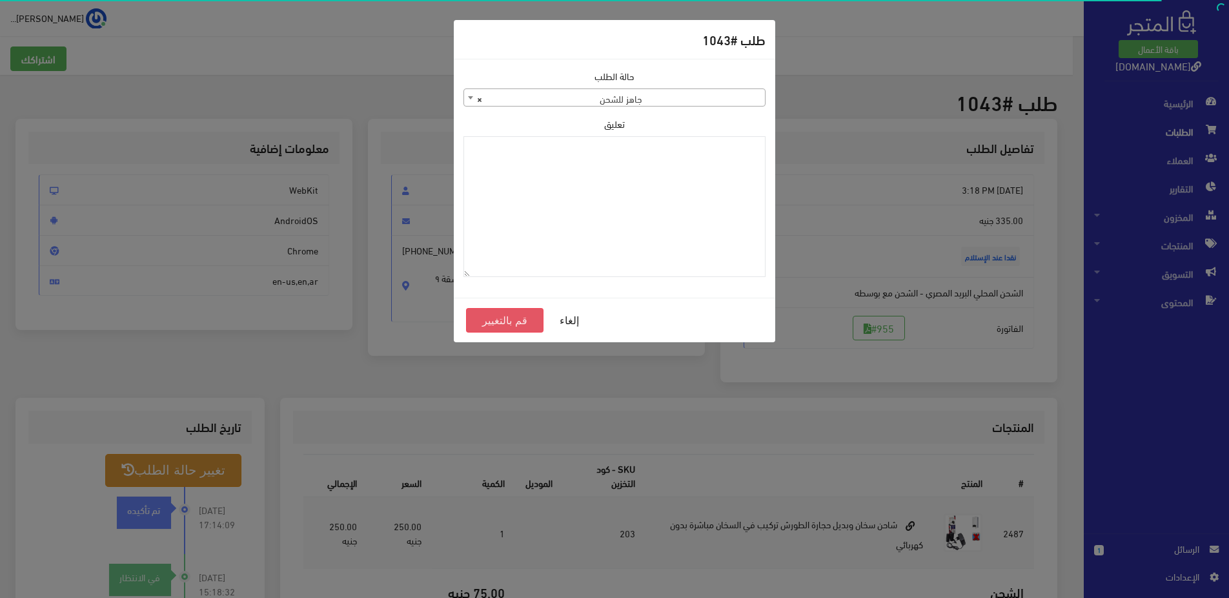
click at [525, 319] on button "قم بالتغيير" at bounding box center [504, 320] width 77 height 25
